Goal: Task Accomplishment & Management: Use online tool/utility

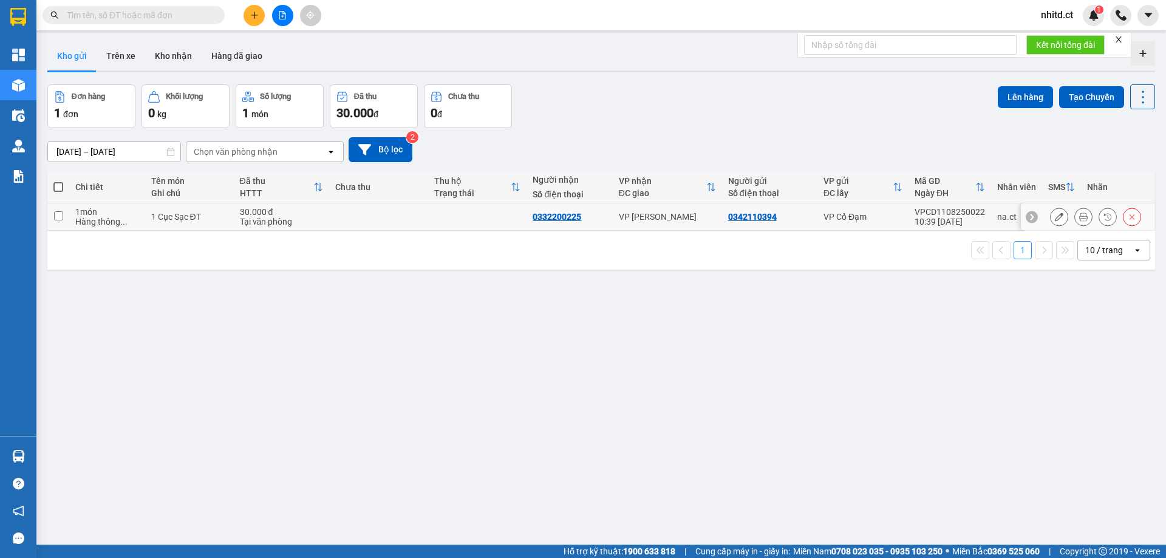
click at [56, 211] on input "checkbox" at bounding box center [58, 215] width 9 height 9
checkbox input "true"
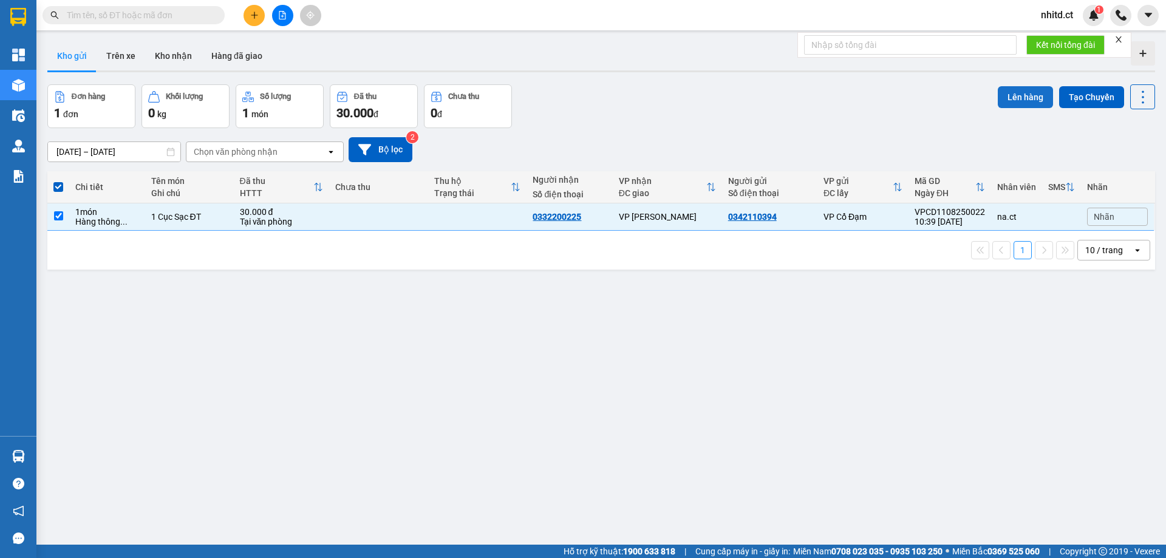
click at [1019, 92] on button "Lên hàng" at bounding box center [1025, 97] width 55 height 22
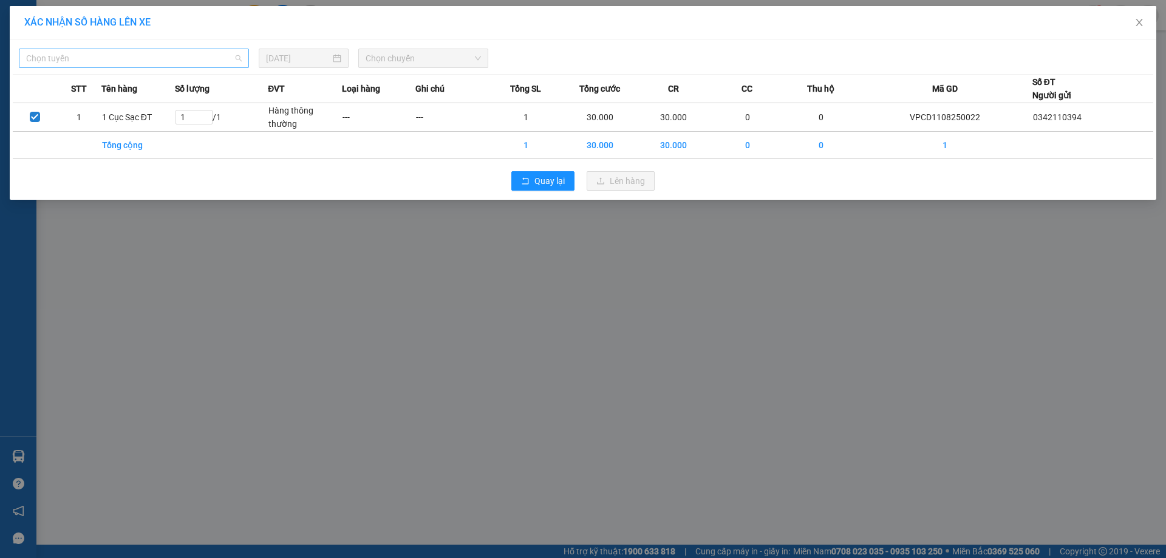
click at [165, 67] on div "Chọn tuyến" at bounding box center [134, 58] width 230 height 19
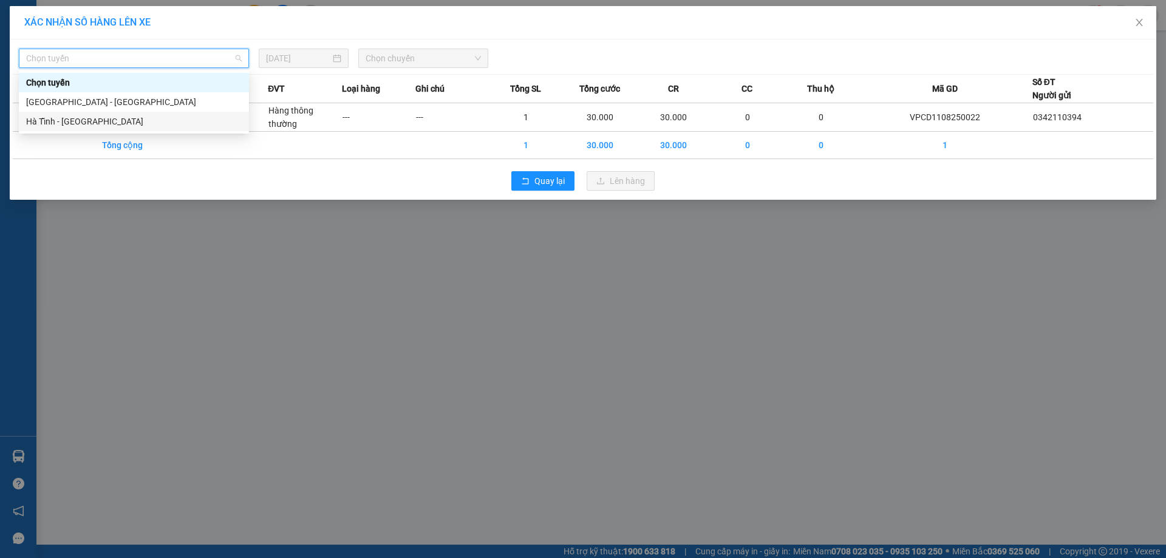
click at [61, 118] on div "Hà Tĩnh - [GEOGRAPHIC_DATA]" at bounding box center [134, 121] width 216 height 13
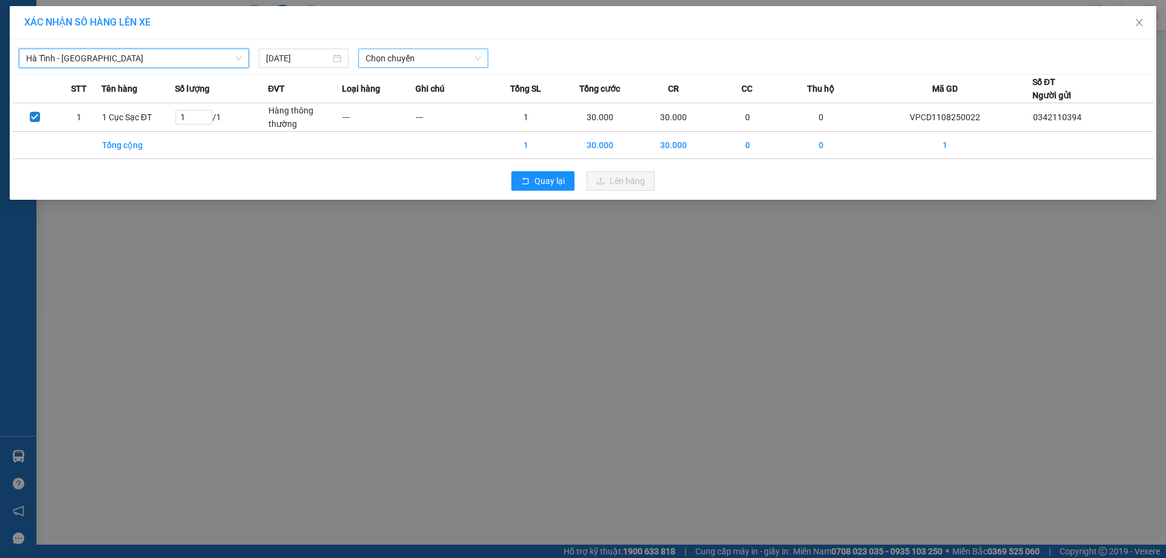
click at [394, 58] on span "Chọn chuyến" at bounding box center [423, 58] width 115 height 18
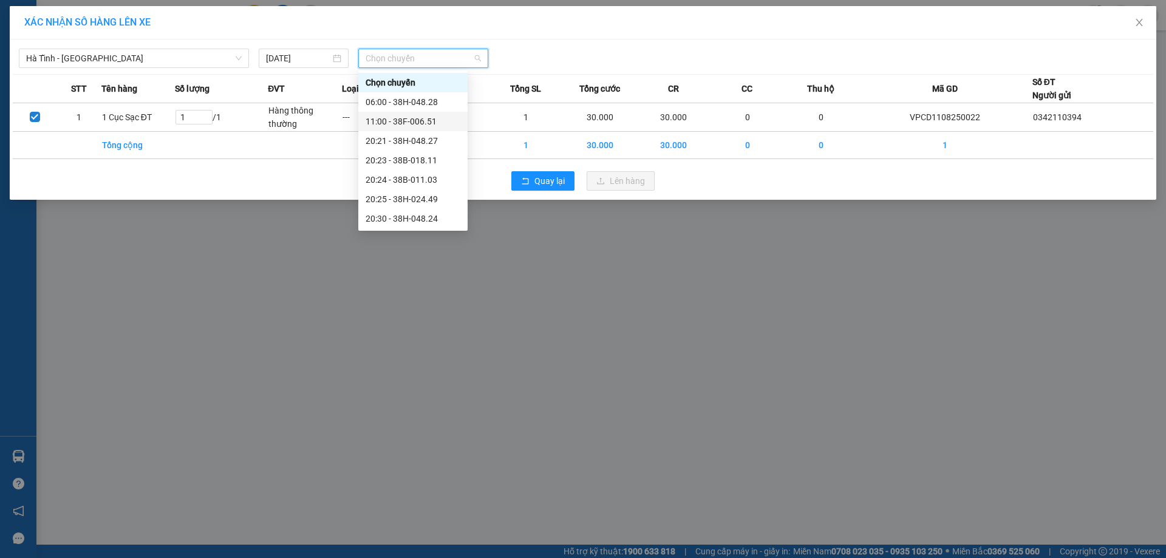
click at [402, 120] on div "11:00 - 38F-006.51" at bounding box center [413, 121] width 95 height 13
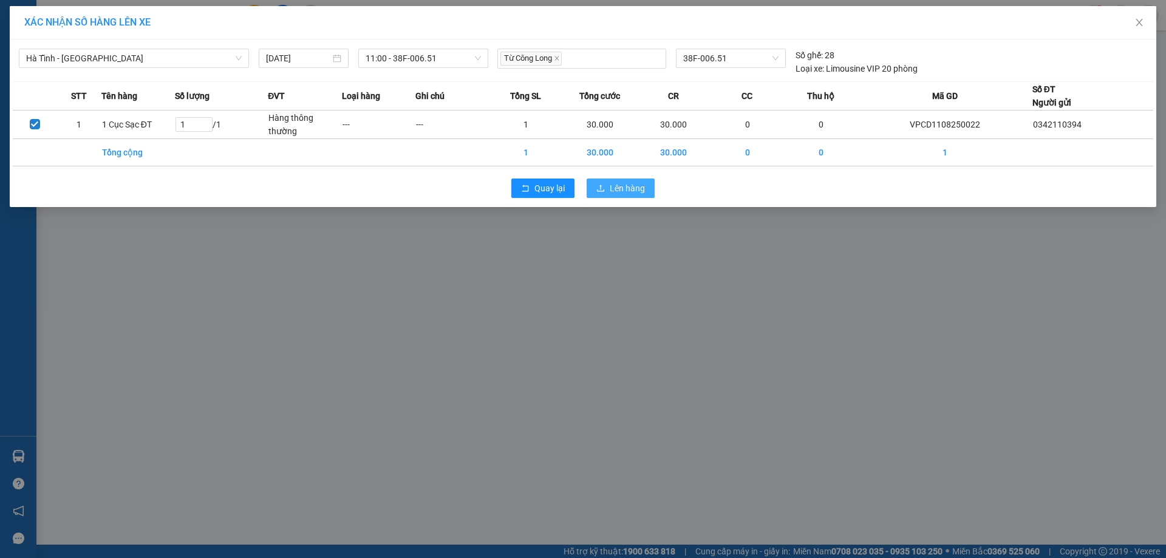
click at [619, 188] on span "Lên hàng" at bounding box center [627, 188] width 35 height 13
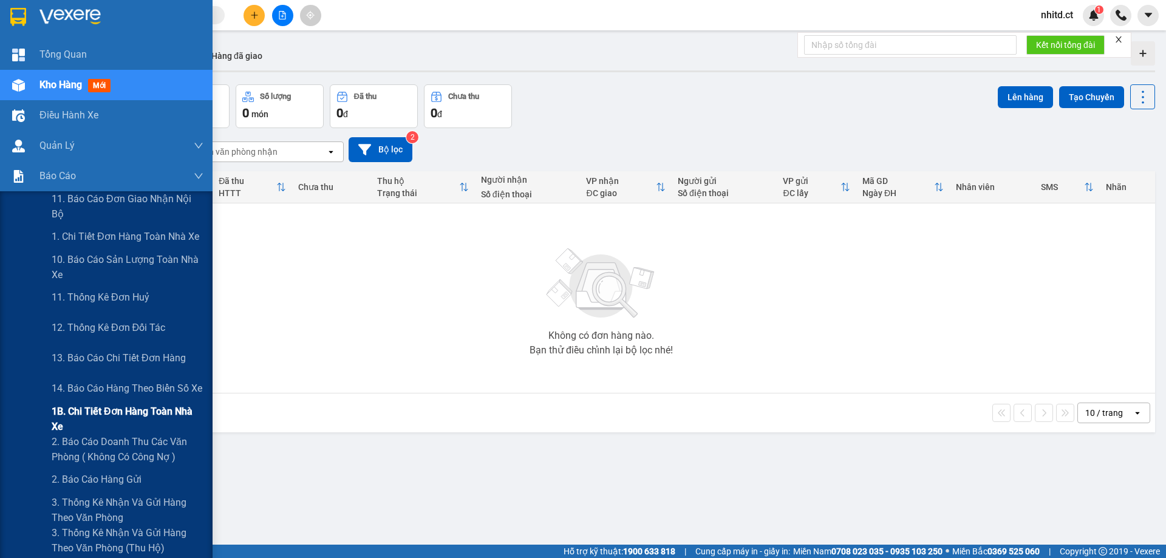
click at [89, 414] on span "1B. Chi tiết đơn hàng toàn nhà xe" at bounding box center [128, 419] width 152 height 30
